Goal: Task Accomplishment & Management: Complete application form

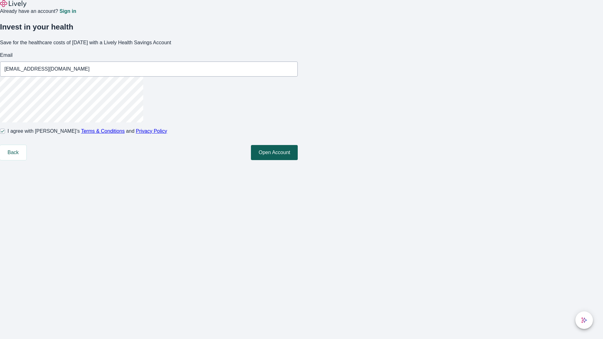
click at [298, 160] on button "Open Account" at bounding box center [274, 152] width 47 height 15
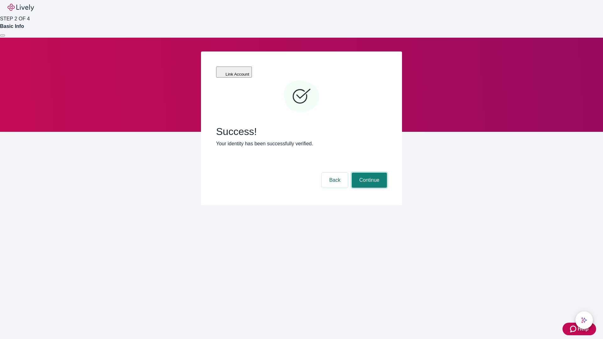
click at [368, 173] on button "Continue" at bounding box center [369, 180] width 35 height 15
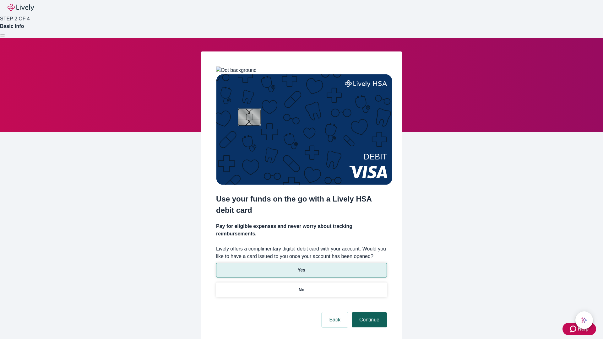
click at [301, 267] on p "Yes" at bounding box center [302, 270] width 8 height 7
click at [368, 313] on button "Continue" at bounding box center [369, 320] width 35 height 15
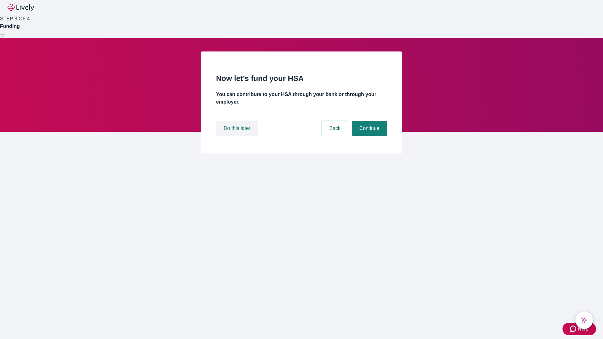
click at [238, 136] on button "Do this later" at bounding box center [237, 128] width 42 height 15
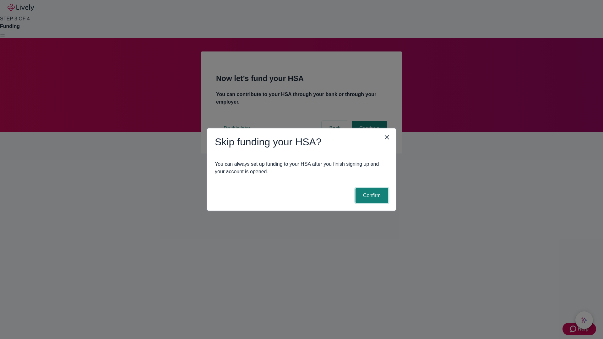
click at [371, 196] on button "Confirm" at bounding box center [372, 195] width 33 height 15
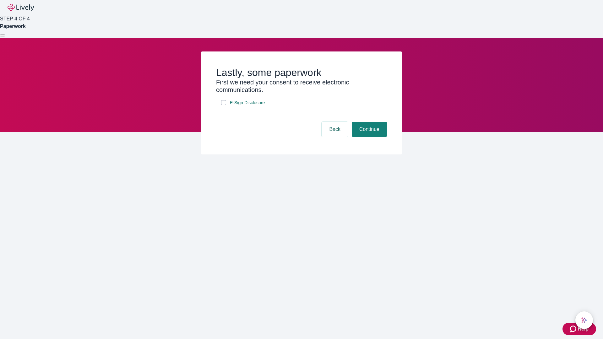
click at [224, 105] on input "E-Sign Disclosure" at bounding box center [223, 102] width 5 height 5
checkbox input "true"
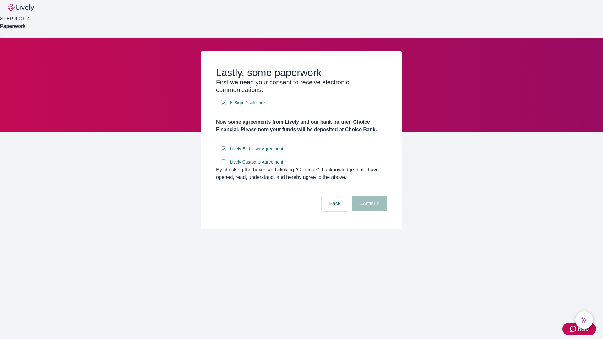
click at [224, 165] on input "Lively Custodial Agreement" at bounding box center [223, 162] width 5 height 5
checkbox input "true"
click at [368, 211] on button "Continue" at bounding box center [369, 203] width 35 height 15
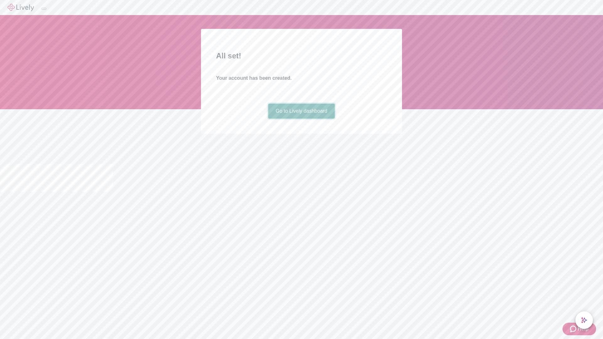
click at [301, 119] on link "Go to Lively dashboard" at bounding box center [301, 111] width 67 height 15
